Goal: Task Accomplishment & Management: Complete application form

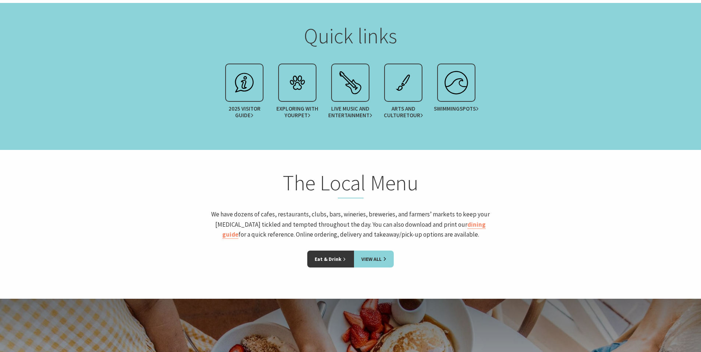
scroll to position [896, 0]
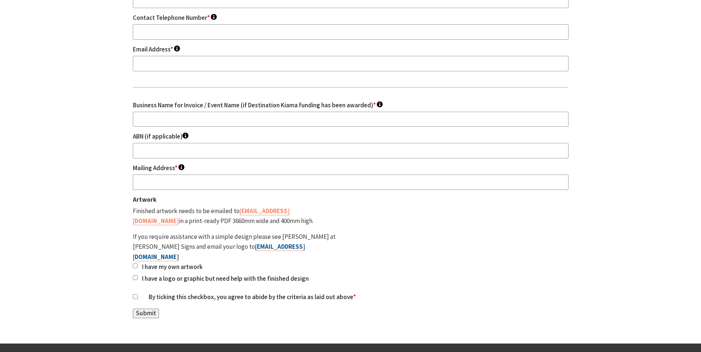
scroll to position [1060, 0]
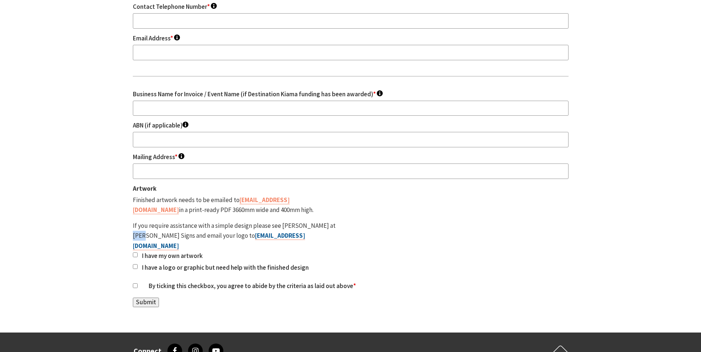
drag, startPoint x: 335, startPoint y: 171, endPoint x: 323, endPoint y: 172, distance: 11.8
click at [323, 221] on p "If you require assistance with a simple design please see Eric at Simpson Signs…" at bounding box center [234, 236] width 203 height 30
click at [362, 178] on div "Name of Event * To appear on your signs. Organisation running the Event To appe…" at bounding box center [351, 24] width 436 height 567
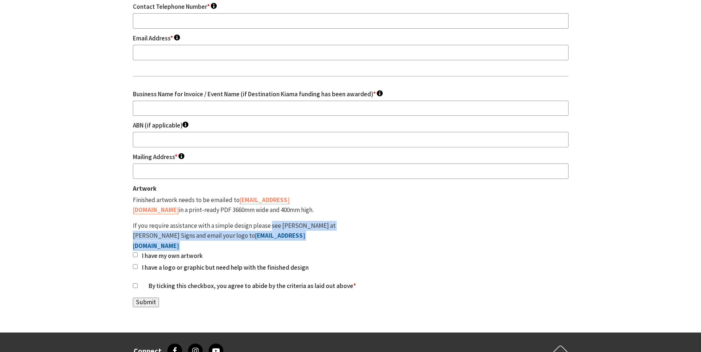
drag, startPoint x: 345, startPoint y: 175, endPoint x: 338, endPoint y: 177, distance: 7.1
click at [270, 178] on div "Name of Event * To appear on your signs. Organisation running the Event To appe…" at bounding box center [351, 24] width 436 height 567
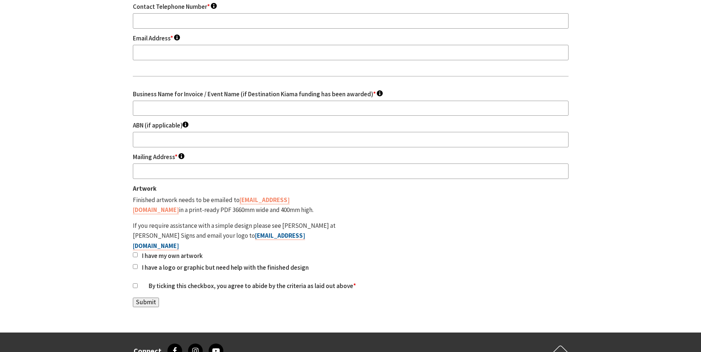
click at [345, 178] on div "Name of Event * To appear on your signs. Organisation running the Event To appe…" at bounding box center [351, 24] width 436 height 567
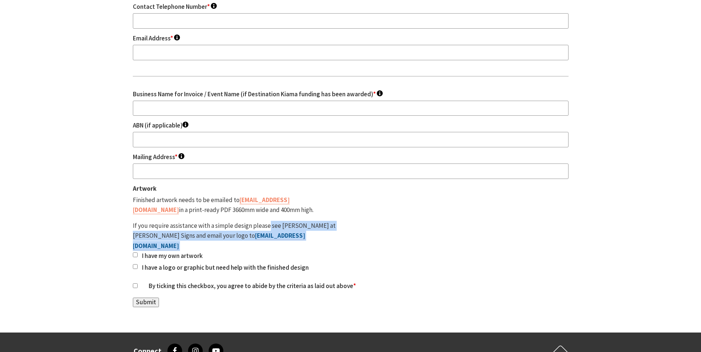
drag, startPoint x: 315, startPoint y: 175, endPoint x: 293, endPoint y: 182, distance: 22.5
click at [266, 177] on div "Name of Event * To appear on your signs. Organisation running the Event To appe…" at bounding box center [351, 24] width 436 height 567
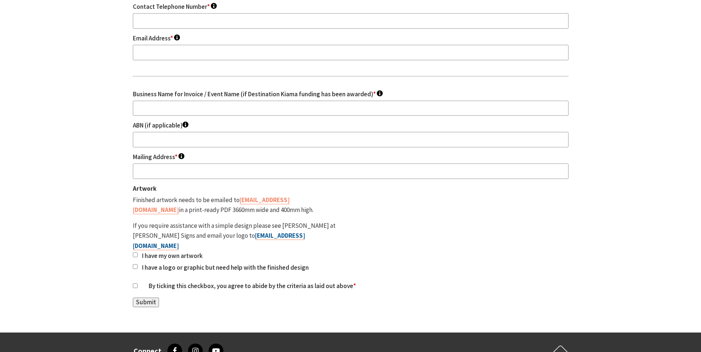
click at [326, 251] on label "I have my own artwork" at bounding box center [239, 256] width 194 height 10
click at [138, 253] on input "I have my own artwork" at bounding box center [135, 255] width 5 height 5
checkbox input "true"
drag, startPoint x: 280, startPoint y: 175, endPoint x: 334, endPoint y: 173, distance: 53.8
click at [334, 221] on p "If you require assistance with a simple design please see Eric at Simpson Signs…" at bounding box center [234, 236] width 203 height 30
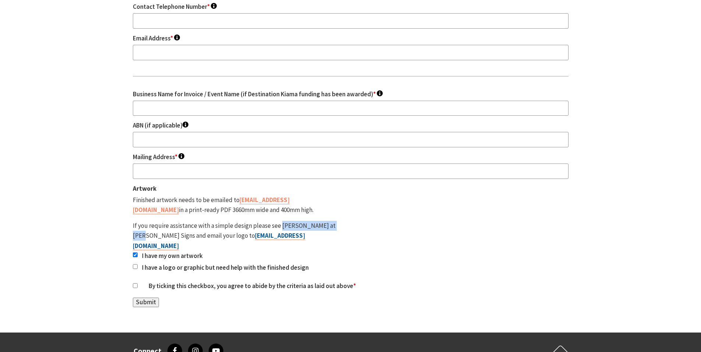
copy p "Eric at Simpson Signs"
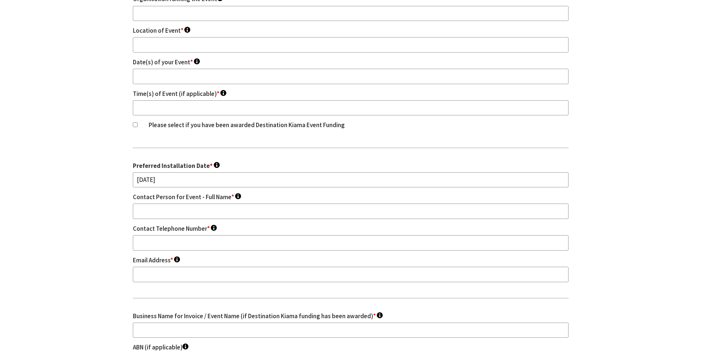
scroll to position [837, 0]
